Goal: Transaction & Acquisition: Subscribe to service/newsletter

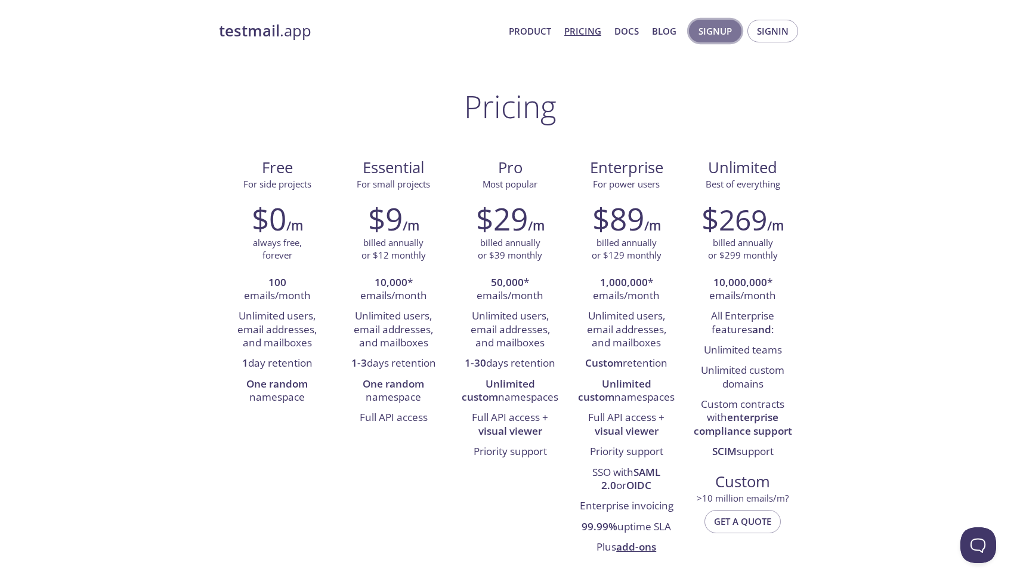
click at [727, 32] on span "Signup" at bounding box center [715, 31] width 33 height 16
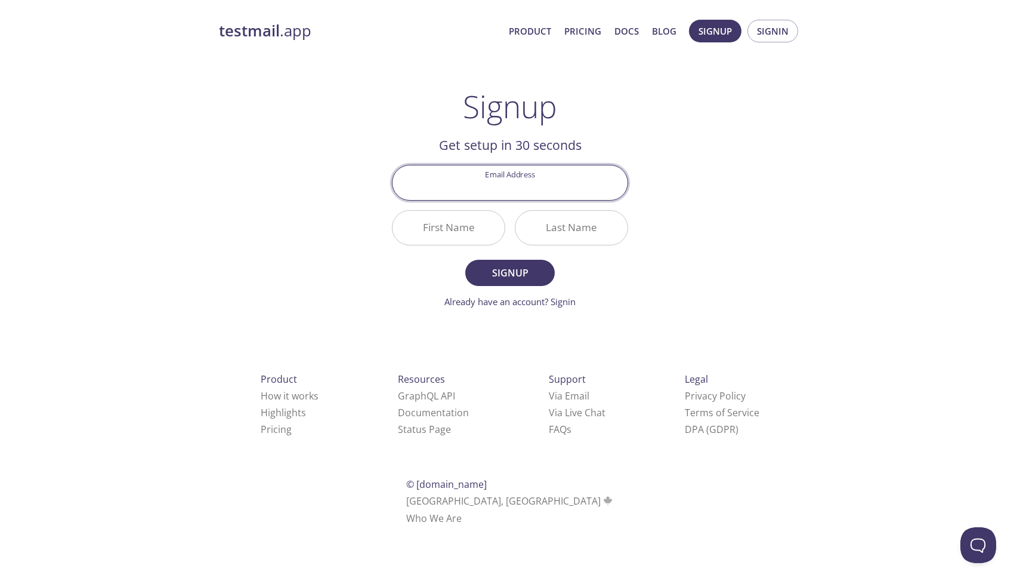
click at [665, 258] on div "testmail .app Product Pricing Docs Blog Signup Signin Signup Get setup in 30 se…" at bounding box center [510, 286] width 611 height 548
click at [494, 187] on input "Email Address" at bounding box center [510, 182] width 235 height 34
type input "[PERSON_NAME][DOMAIN_NAME][EMAIL_ADDRESS][DOMAIN_NAME]"
type input "Mateusz"
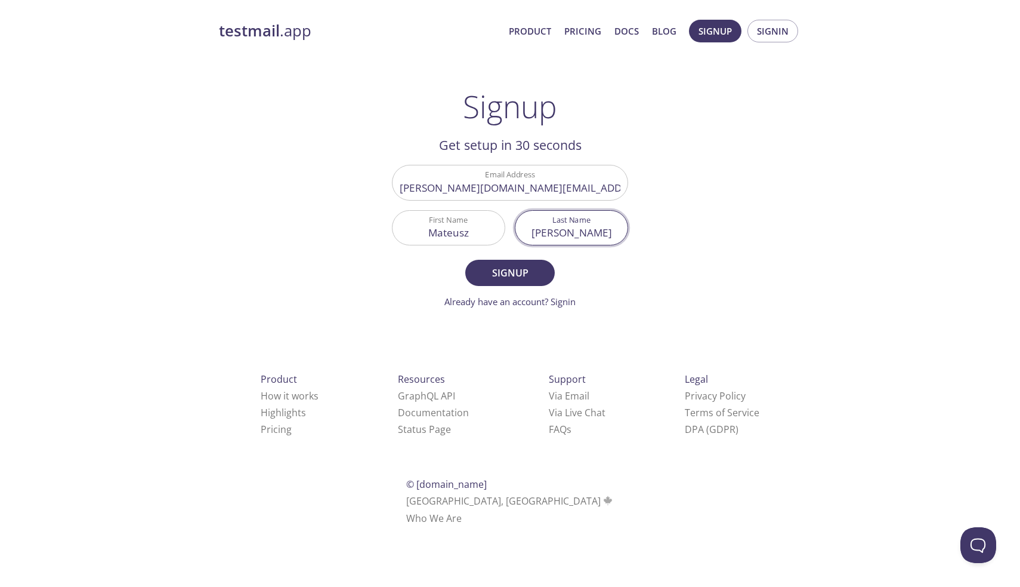
type input "[PERSON_NAME]"
click at [510, 272] on button "Signup" at bounding box center [510, 273] width 90 height 26
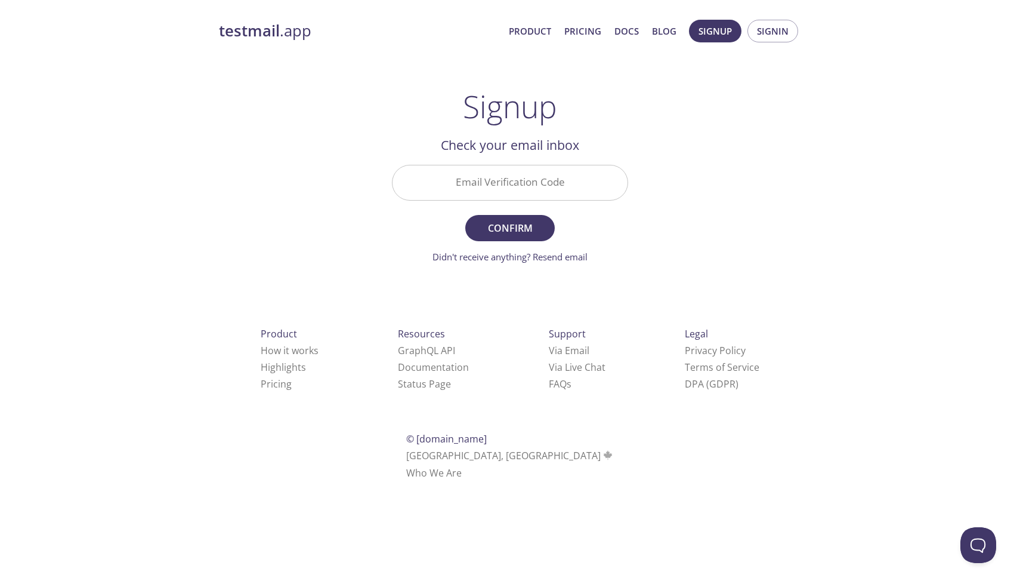
click at [557, 185] on input "Email Verification Code" at bounding box center [510, 182] width 235 height 34
paste input "9SB8B9V"
click at [511, 187] on input "9SB8B9V" at bounding box center [510, 182] width 235 height 34
type input "9SB8B9V"
click at [515, 242] on form "Email Verification Code 9SB8B9V Confirm Didn't receive anything? Resend email" at bounding box center [510, 214] width 236 height 98
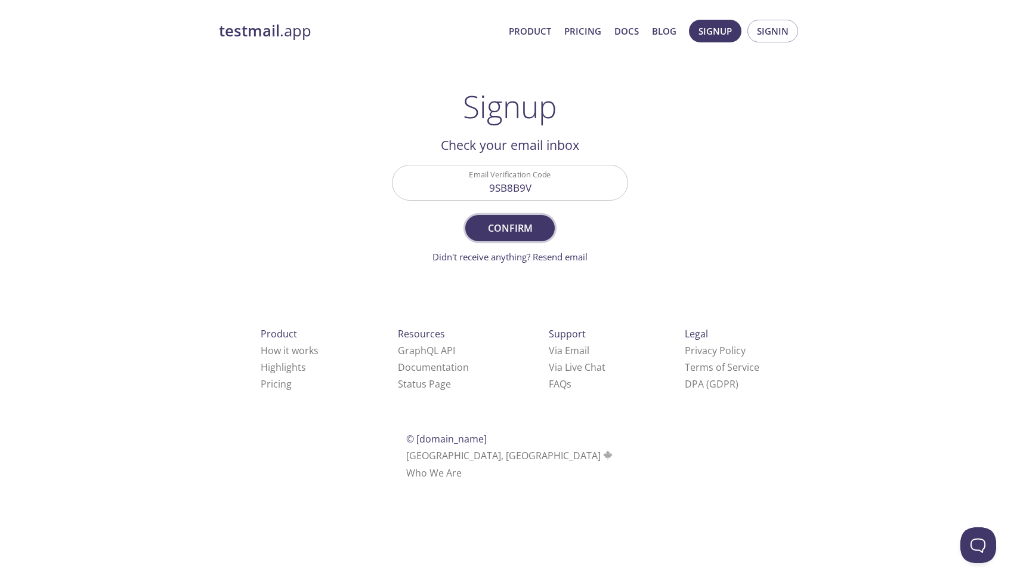
click at [517, 234] on span "Confirm" at bounding box center [510, 228] width 63 height 17
